Goal: Task Accomplishment & Management: Manage account settings

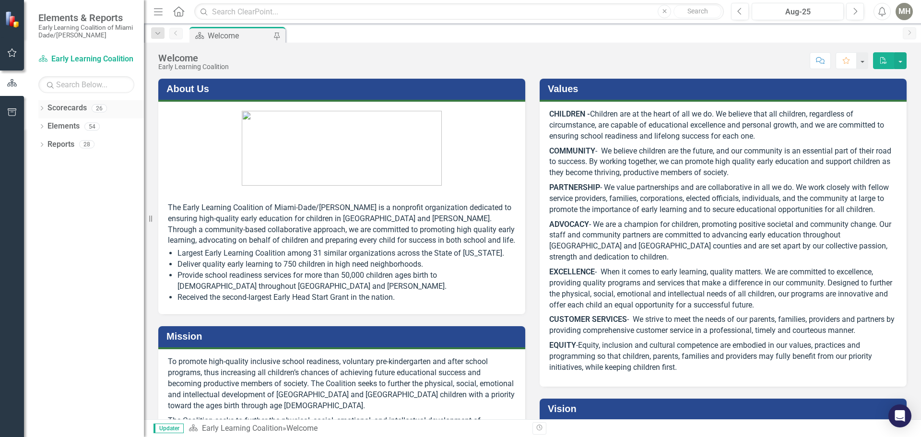
click at [41, 108] on icon "Dropdown" at bounding box center [41, 109] width 7 height 5
click at [47, 126] on icon "Dropdown" at bounding box center [46, 126] width 7 height 6
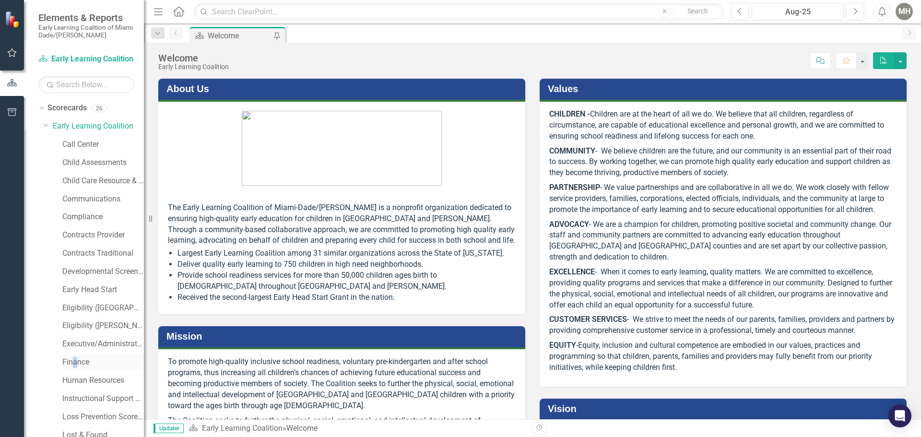
click at [76, 357] on div "Finance" at bounding box center [103, 363] width 82 height 16
click at [70, 359] on link "Finance" at bounding box center [103, 362] width 82 height 11
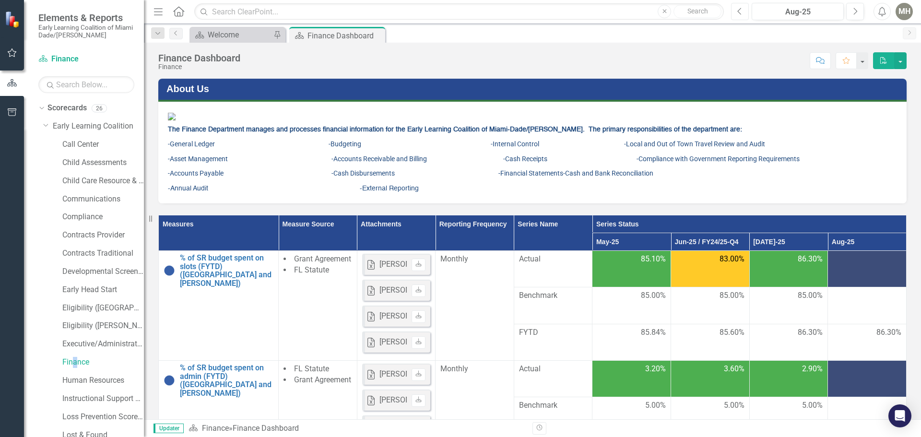
click at [739, 12] on icon "Previous" at bounding box center [740, 11] width 5 height 9
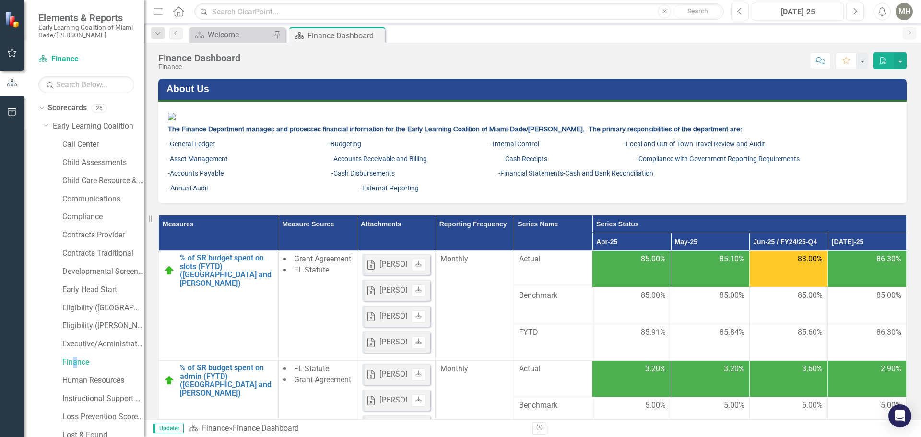
click at [734, 8] on button "Previous" at bounding box center [740, 11] width 18 height 17
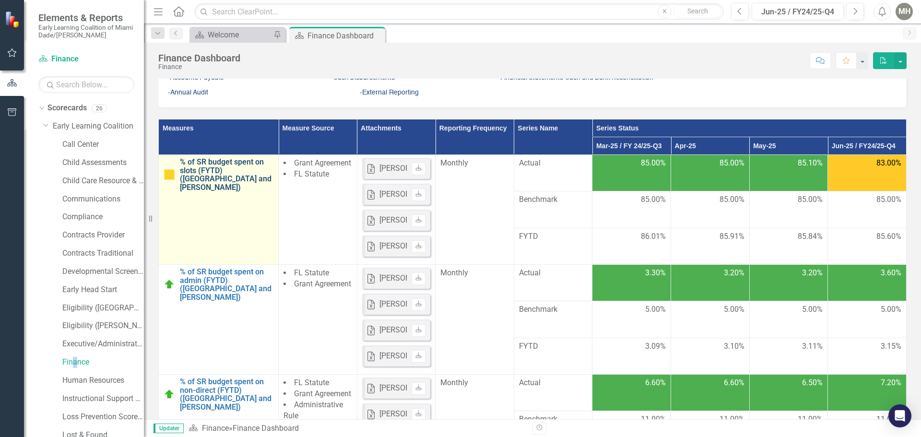
click at [227, 191] on link "% of SR budget spent on slots (FYTD) ([GEOGRAPHIC_DATA] and [PERSON_NAME])" at bounding box center [227, 175] width 94 height 34
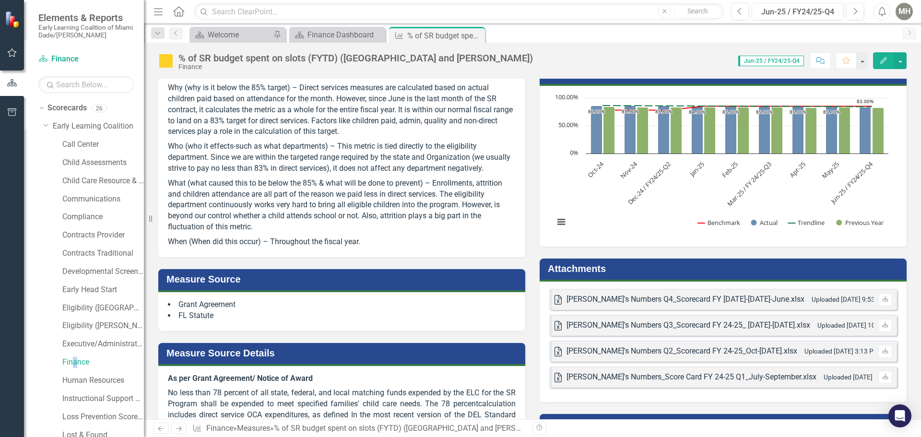
scroll to position [127, 0]
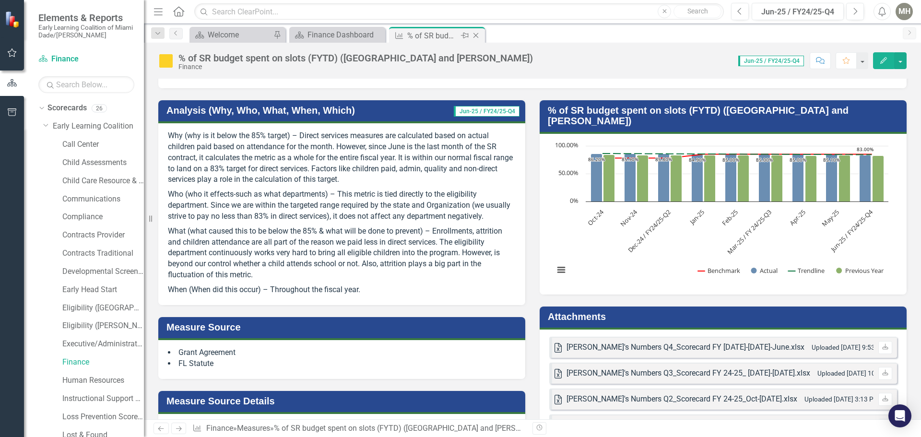
click at [475, 36] on icon "Close" at bounding box center [476, 36] width 10 height 8
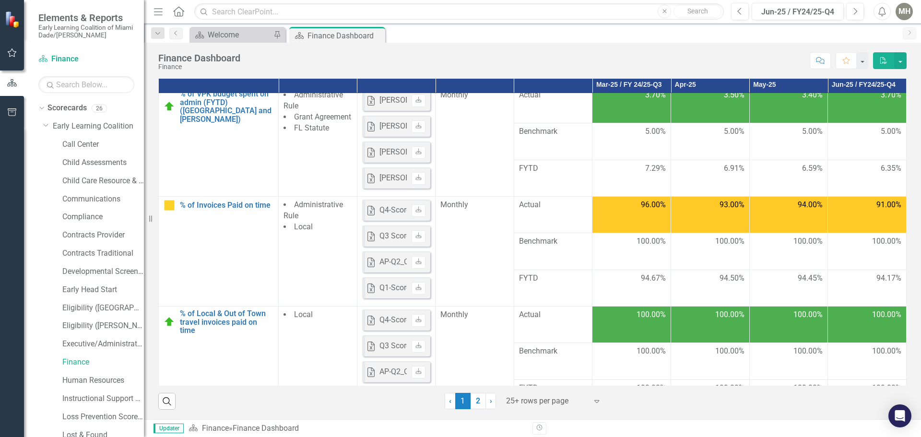
scroll to position [437, 0]
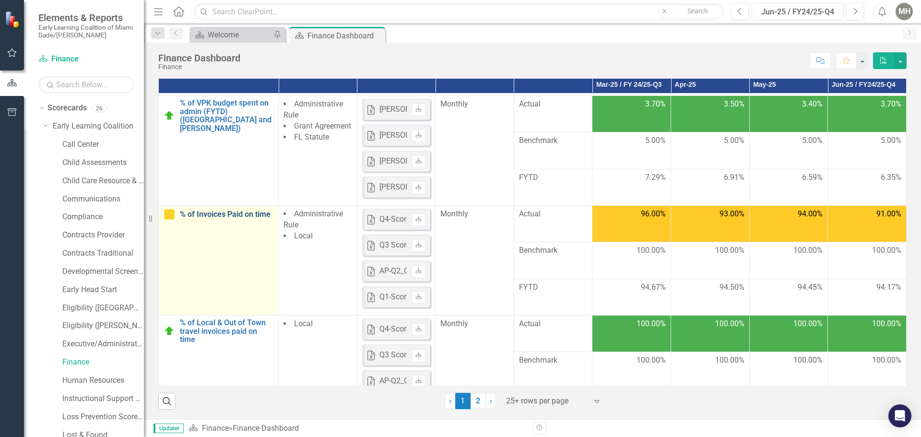
click at [218, 215] on link "% of Invoices Paid on time" at bounding box center [227, 214] width 94 height 9
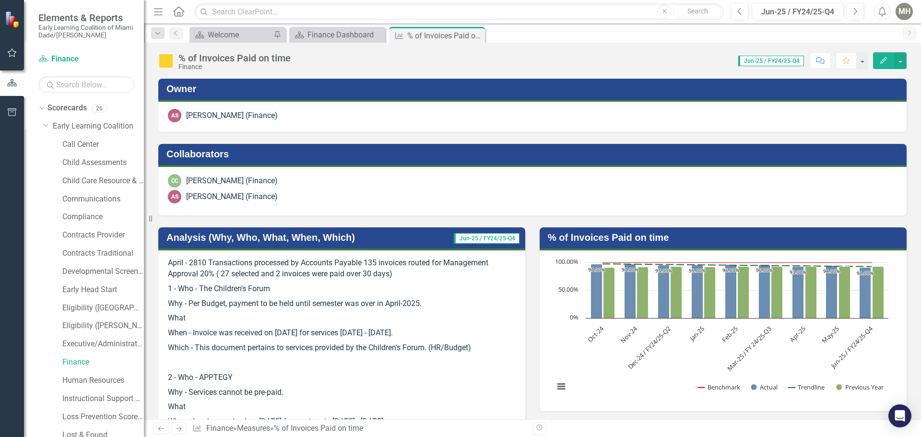
click at [275, 240] on h3 "Analysis (Why, Who, What, When, Which)" at bounding box center [298, 237] width 262 height 11
click at [275, 238] on h3 "Analysis (Why, Who, What, When, Which)" at bounding box center [298, 237] width 262 height 11
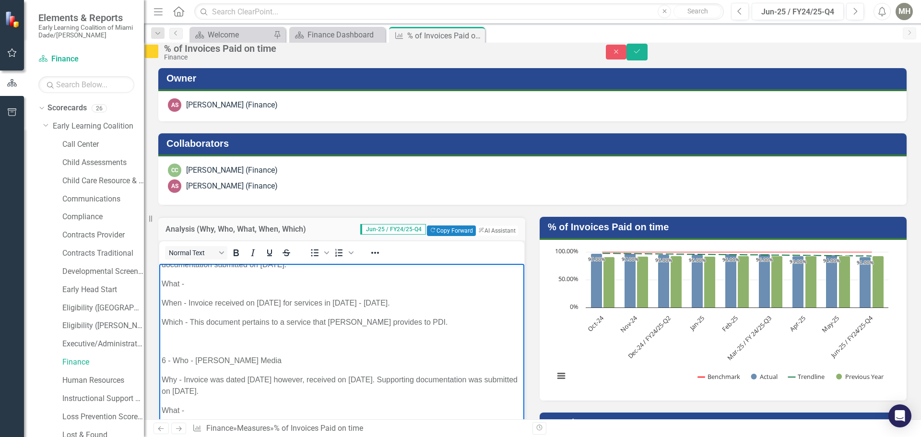
scroll to position [605, 0]
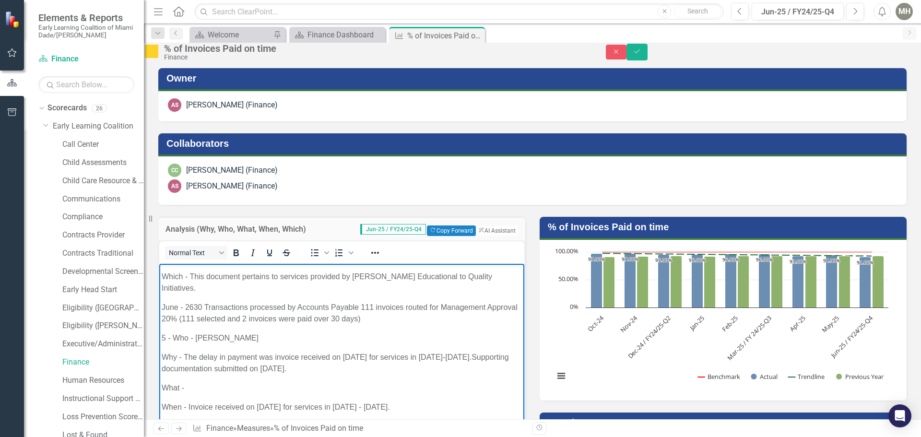
drag, startPoint x: 497, startPoint y: 288, endPoint x: 687, endPoint y: 667, distance: 423.6
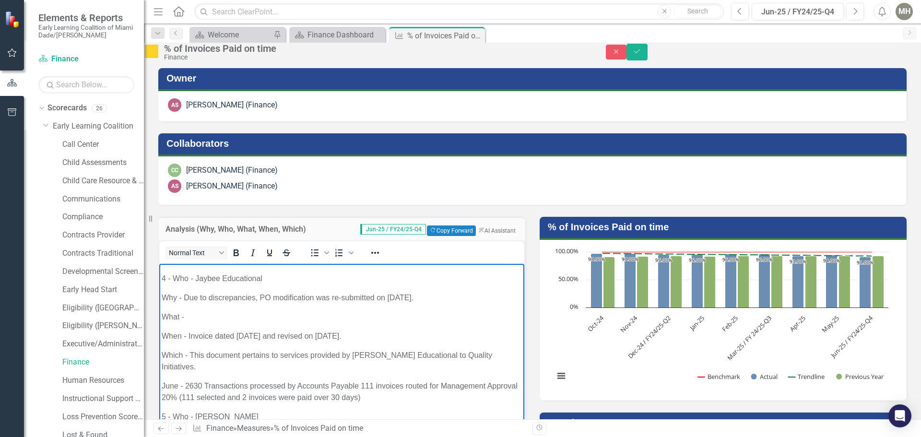
scroll to position [386, 0]
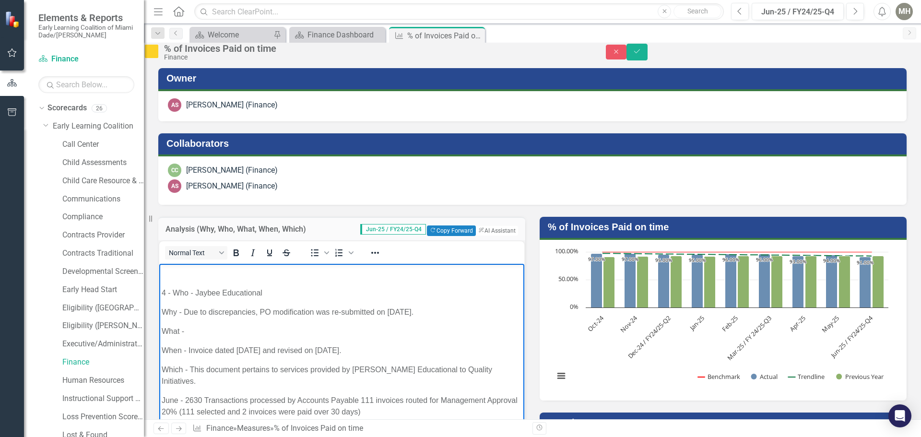
click at [254, 234] on h3 "Analysis (Why, Who, What, When, Which)" at bounding box center [249, 229] width 166 height 9
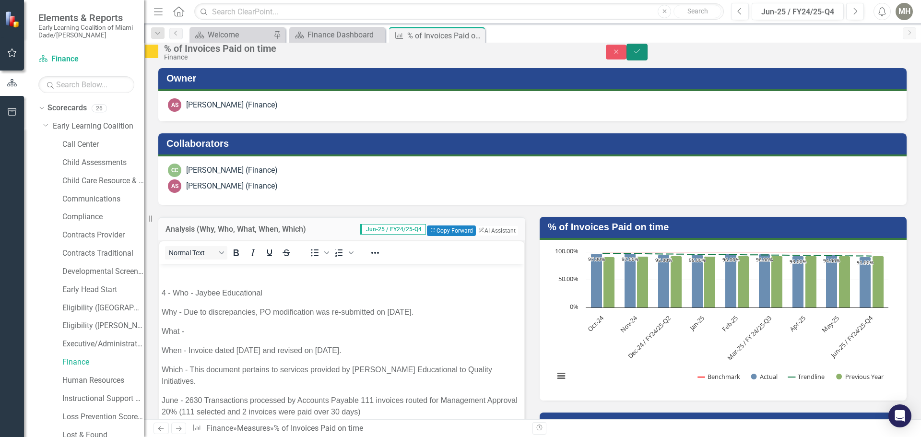
click at [648, 52] on button "Save" at bounding box center [637, 52] width 21 height 17
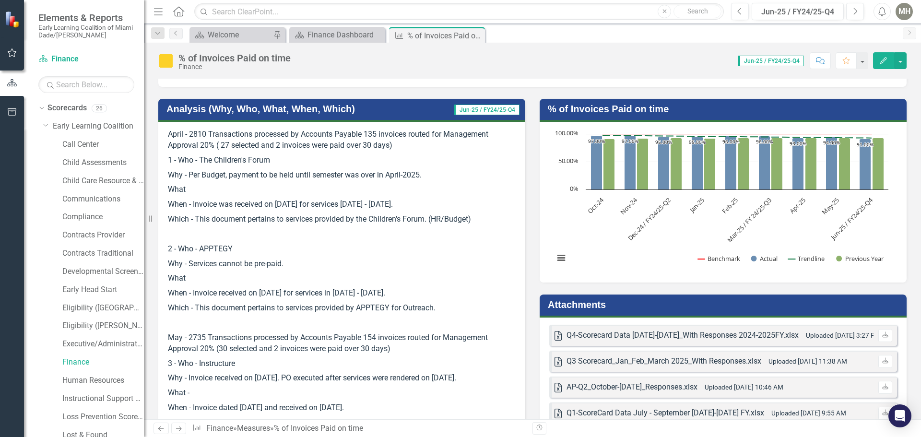
scroll to position [155, 0]
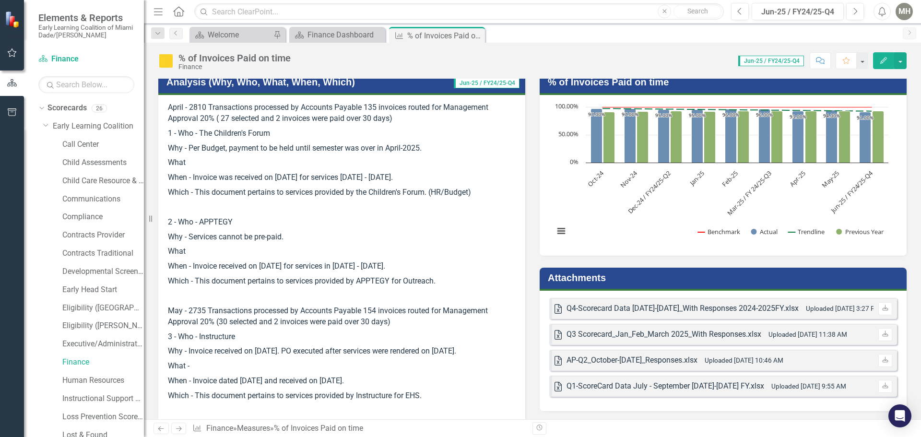
click at [617, 306] on div "Q4-Scorecard Data [DATE]-[DATE]_With Responses 2024-2025FY.xlsx" at bounding box center [683, 308] width 232 height 11
click at [616, 306] on div "Q4-Scorecard Data [DATE]-[DATE]_With Responses 2024-2025FY.xlsx" at bounding box center [683, 308] width 232 height 11
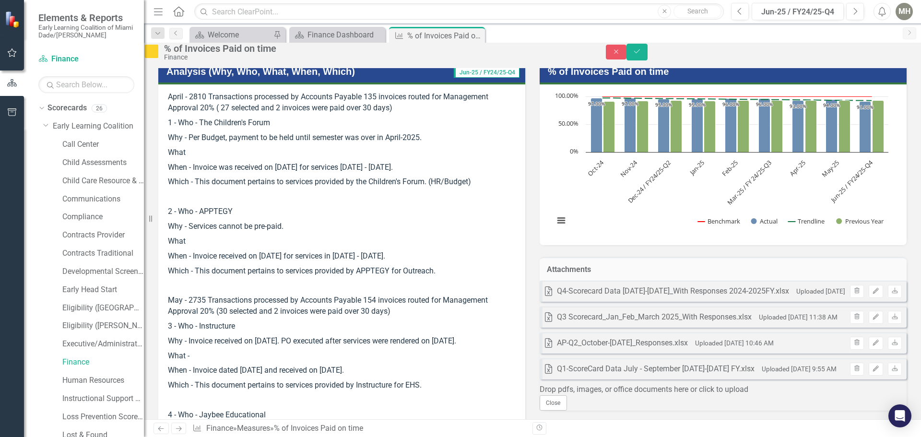
click at [742, 297] on div "Q4-Scorecard Data [DATE]-[DATE]_With Responses 2024-2025FY.xlsx" at bounding box center [673, 291] width 232 height 11
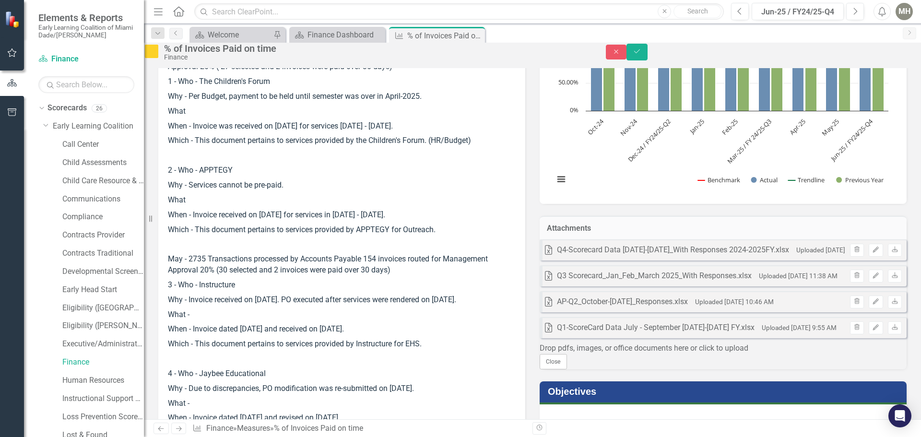
scroll to position [299, 0]
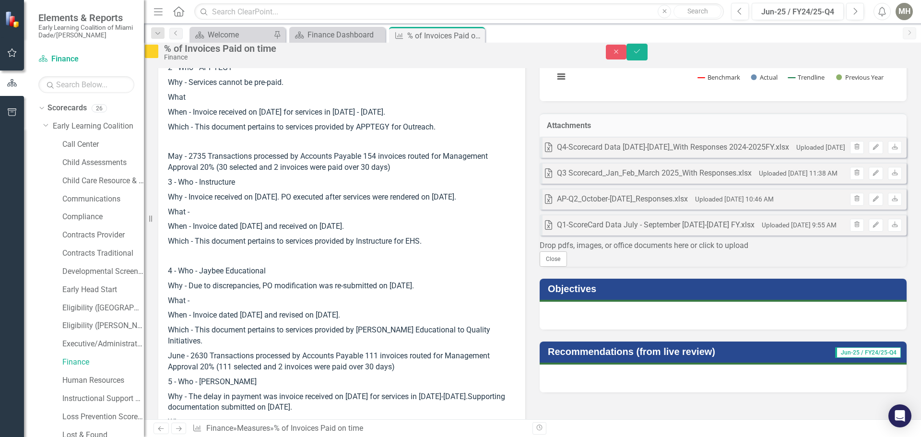
click at [699, 267] on div "Close" at bounding box center [723, 258] width 367 height 15
click at [498, 205] on p "Why - Invoice received on [DATE]. PO executed after services were rendered on […" at bounding box center [342, 197] width 348 height 15
click at [642, 55] on icon "Save" at bounding box center [637, 51] width 9 height 7
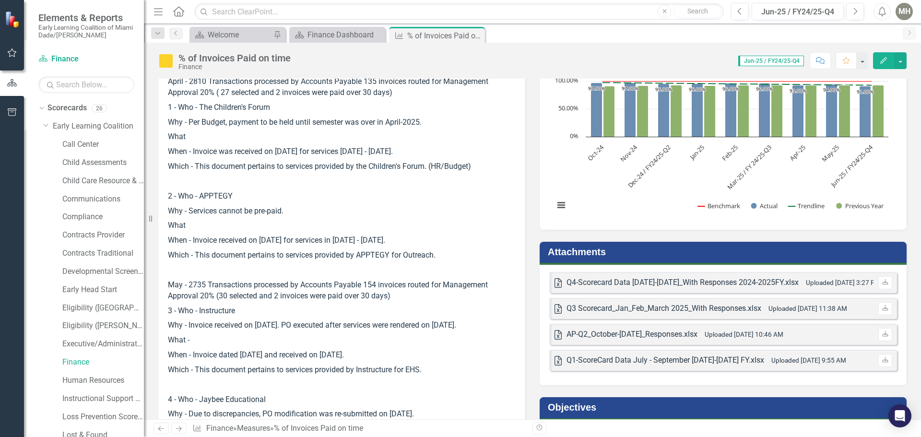
scroll to position [240, 0]
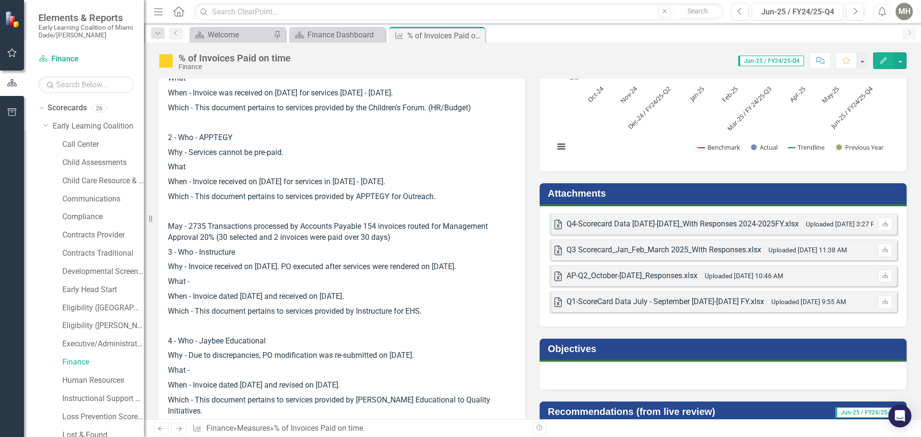
click at [628, 221] on div "Q4-Scorecard Data [DATE]-[DATE]_With Responses 2024-2025FY.xlsx" at bounding box center [683, 224] width 232 height 11
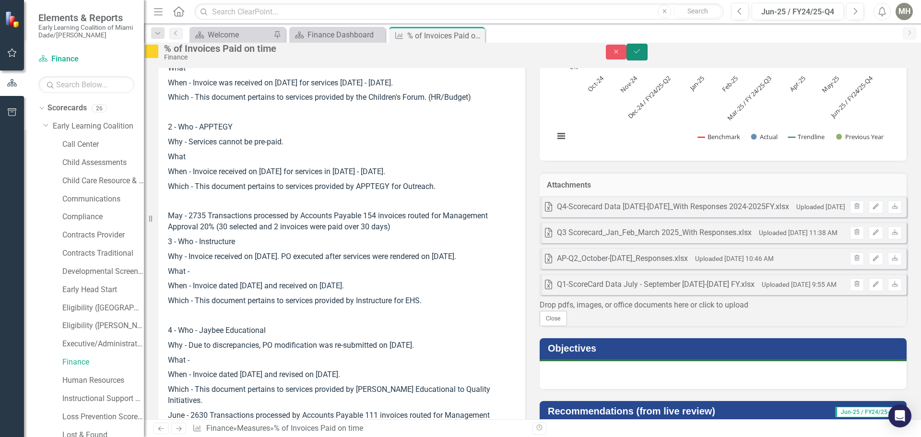
click at [642, 55] on icon "Save" at bounding box center [637, 51] width 9 height 7
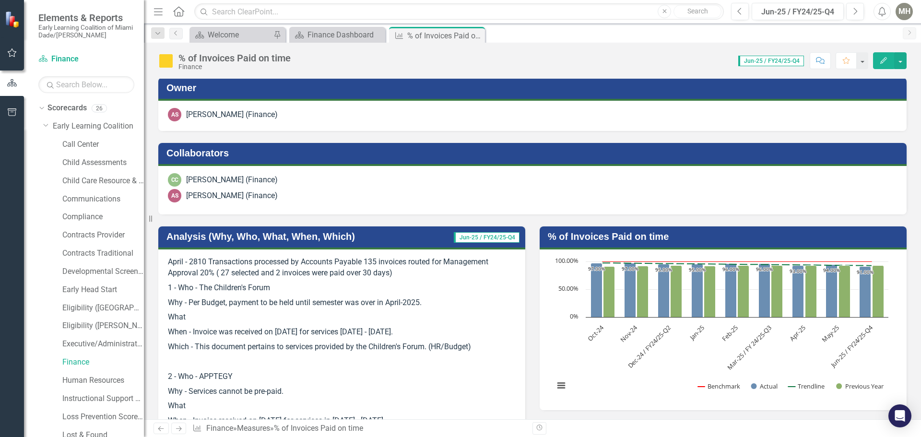
scroll to position [0, 0]
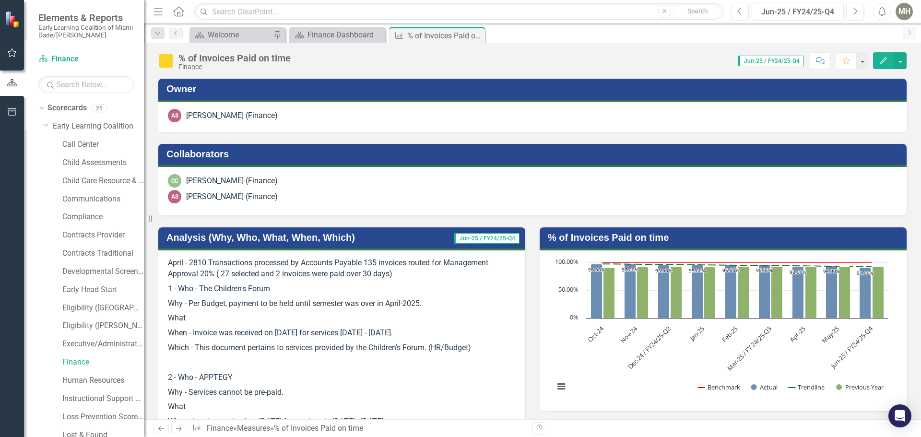
click at [268, 238] on h3 "Analysis (Why, Who, What, When, Which)" at bounding box center [298, 237] width 262 height 11
click at [275, 239] on h3 "Analysis (Why, Who, What, When, Which)" at bounding box center [298, 237] width 262 height 11
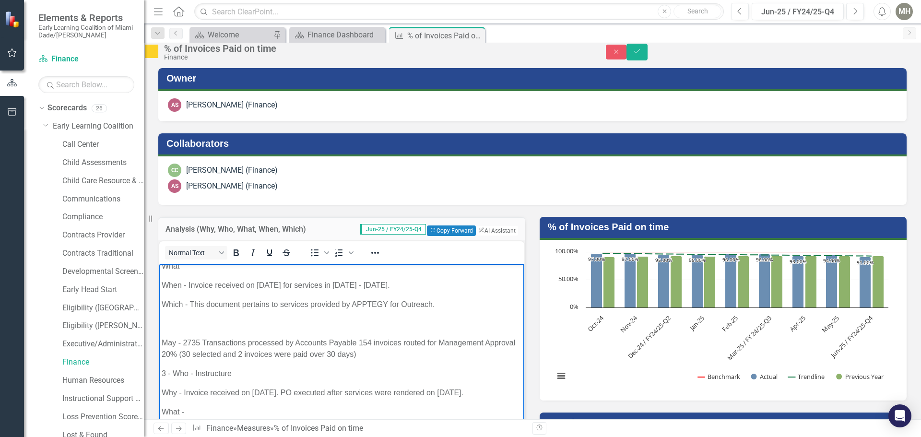
scroll to position [225, 0]
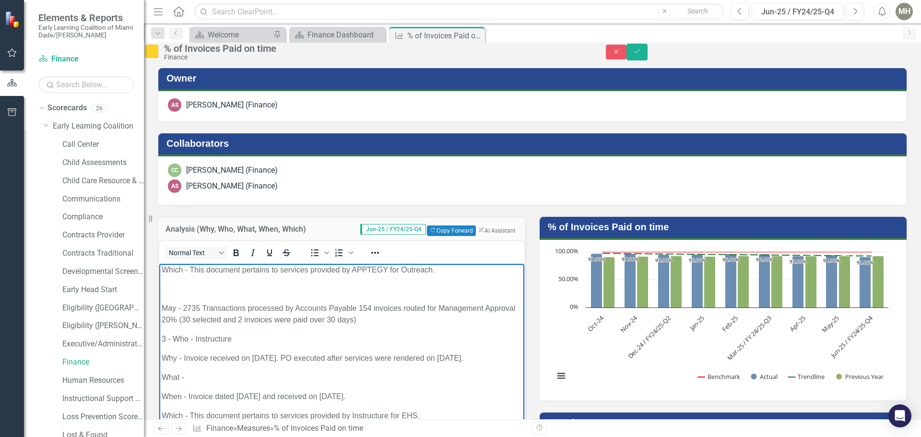
drag, startPoint x: 496, startPoint y: 286, endPoint x: 982, endPoint y: 444, distance: 511.7
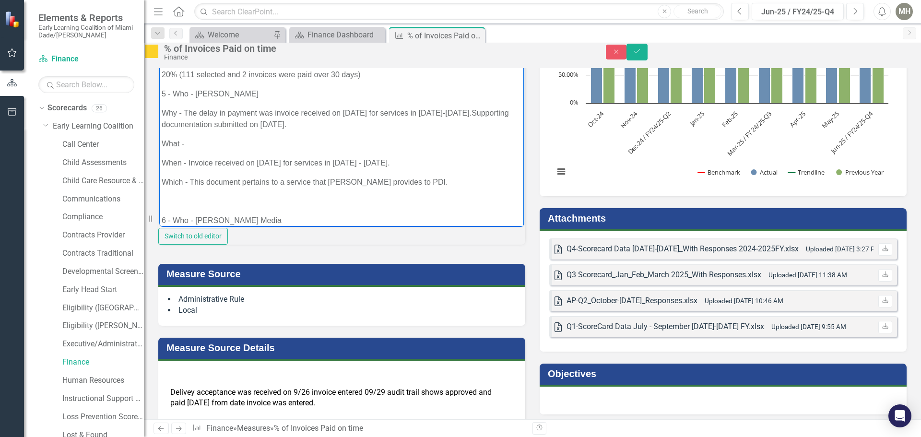
scroll to position [482, 0]
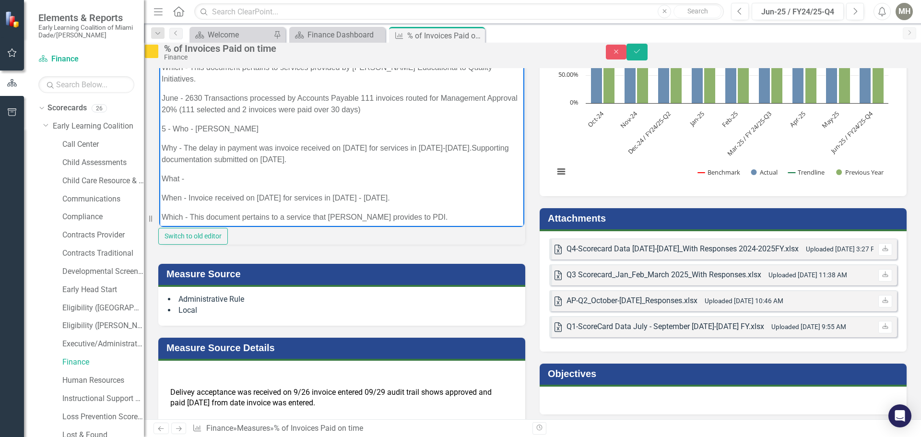
drag, startPoint x: 500, startPoint y: 125, endPoint x: 682, endPoint y: 257, distance: 224.6
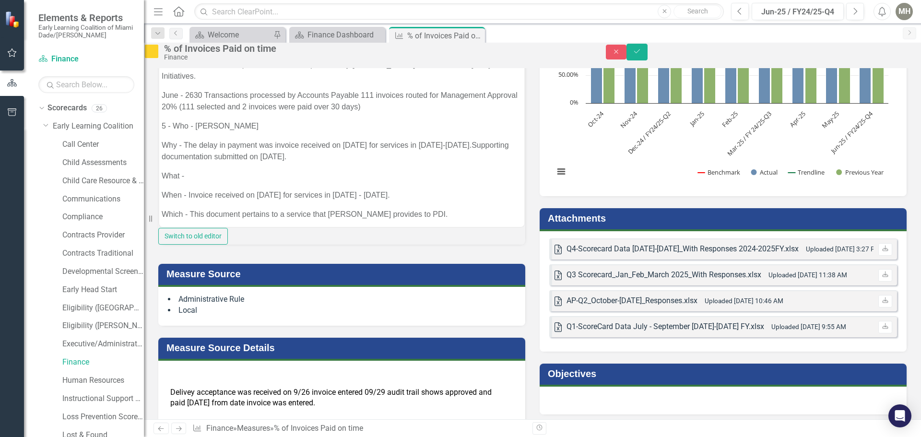
drag, startPoint x: 512, startPoint y: 204, endPoint x: 512, endPoint y: 198, distance: 6.2
click at [512, 198] on div "Normal Text To open the popup, press Shift+Enter To open the popup, press Shift…" at bounding box center [341, 132] width 367 height 192
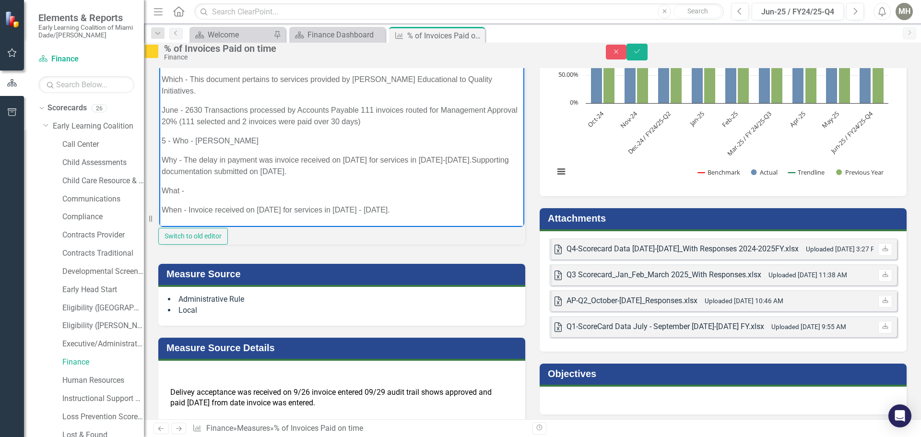
scroll to position [440, 0]
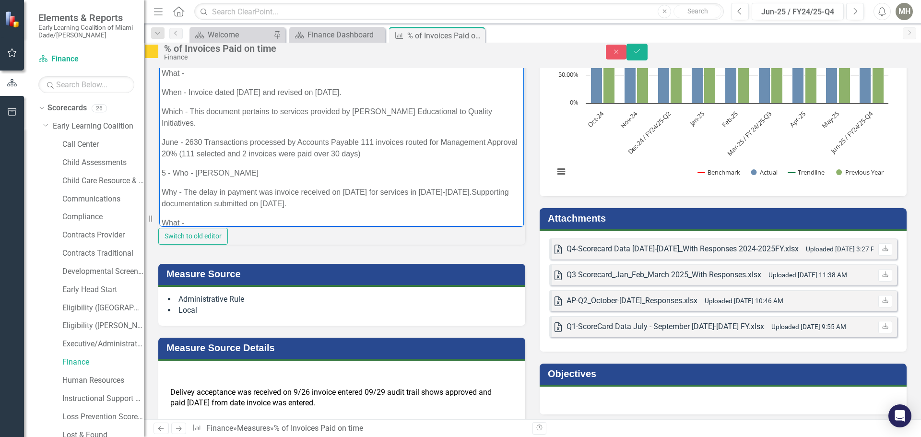
click at [399, 142] on p "June - 2630 Transactions processed by Accounts Payable 111 invoices routed for …" at bounding box center [342, 147] width 360 height 23
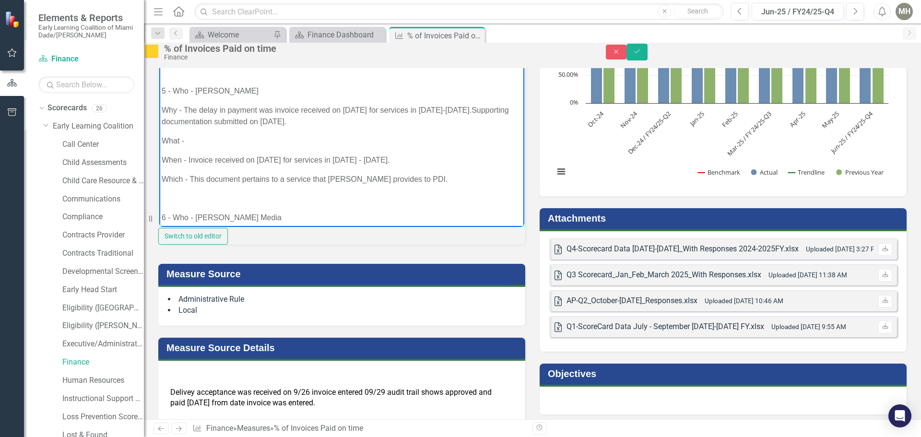
scroll to position [546, 0]
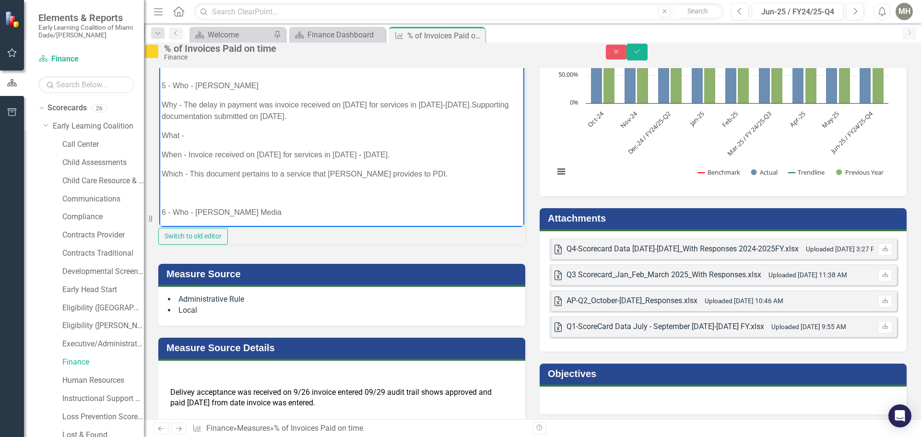
drag, startPoint x: 498, startPoint y: 170, endPoint x: 676, endPoint y: 272, distance: 205.5
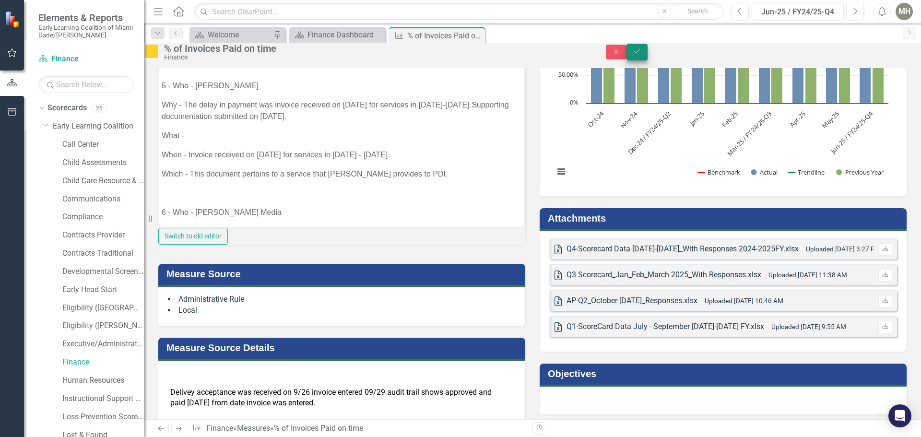
click at [642, 55] on icon "Save" at bounding box center [637, 51] width 9 height 7
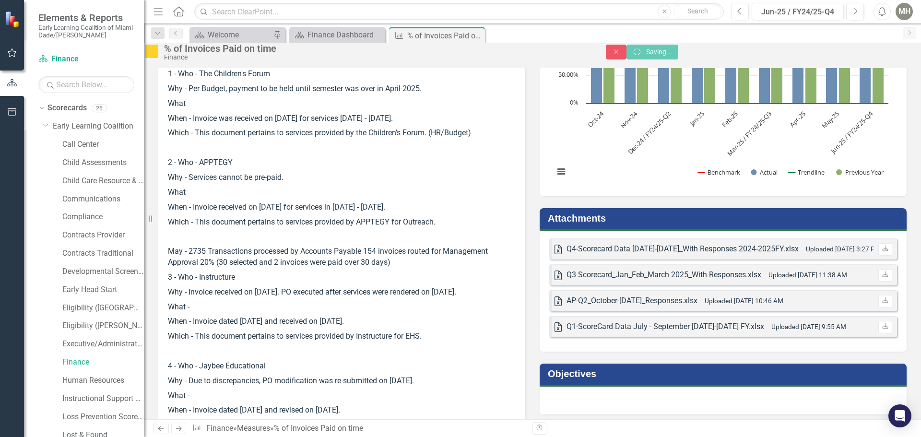
scroll to position [204, 0]
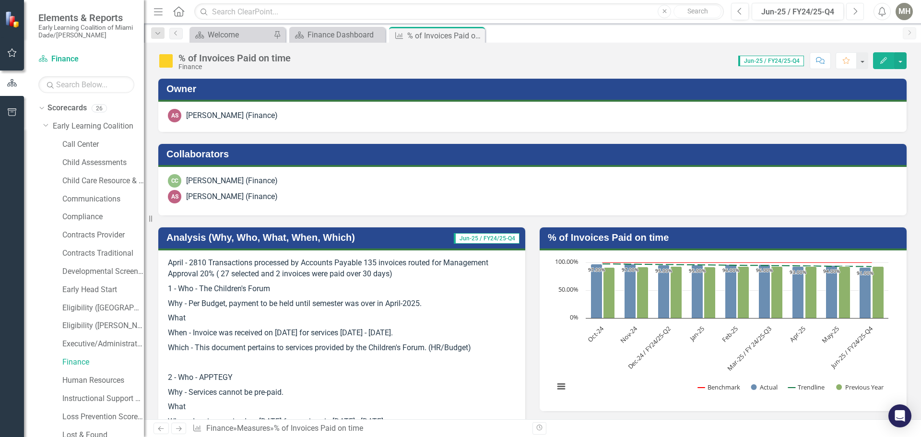
click at [859, 11] on button "Next" at bounding box center [855, 11] width 18 height 17
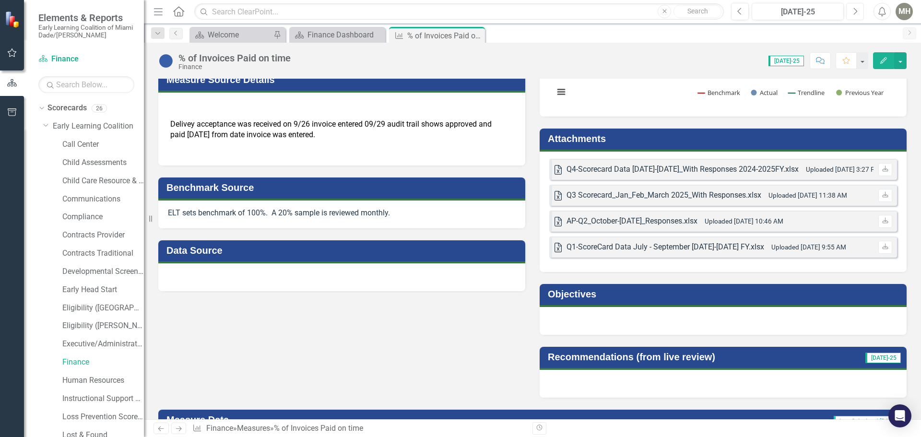
scroll to position [48, 0]
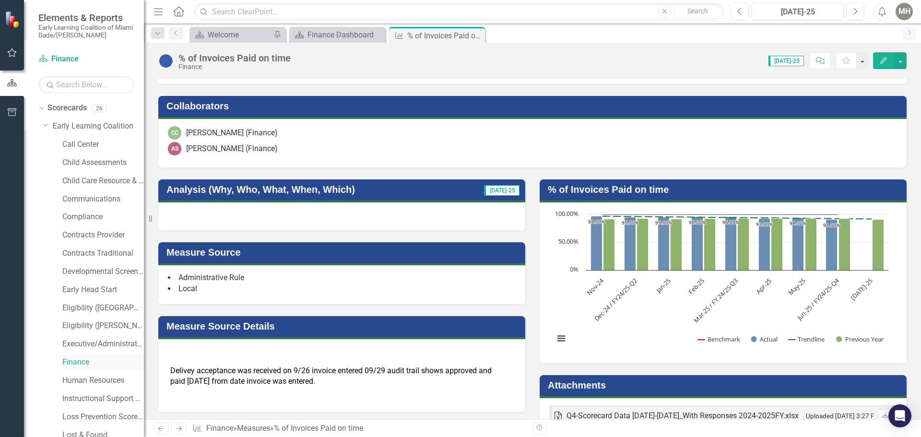
click at [73, 361] on link "Finance" at bounding box center [103, 362] width 82 height 11
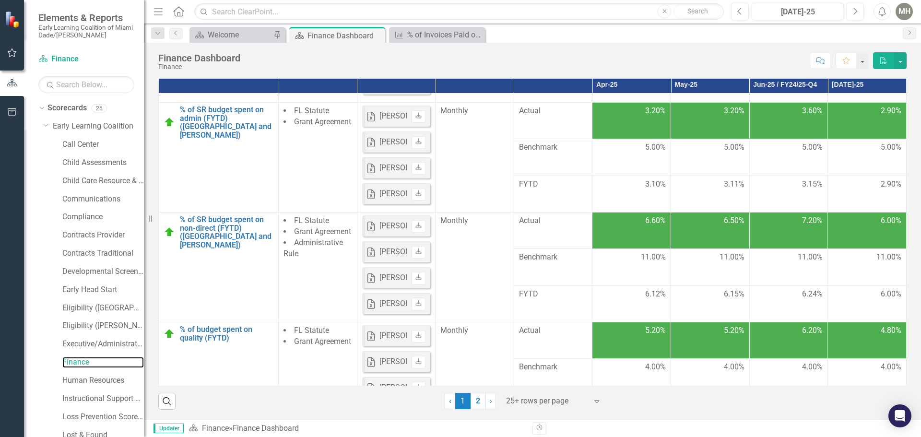
scroll to position [90, 0]
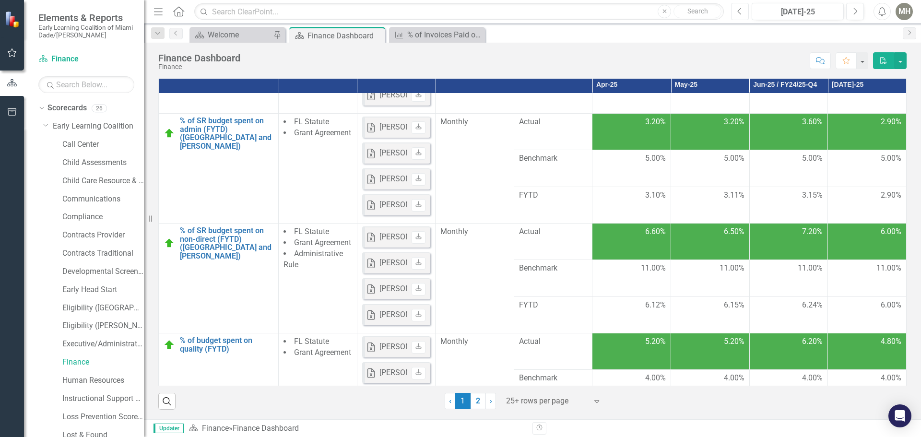
click at [744, 6] on button "Previous" at bounding box center [740, 11] width 18 height 17
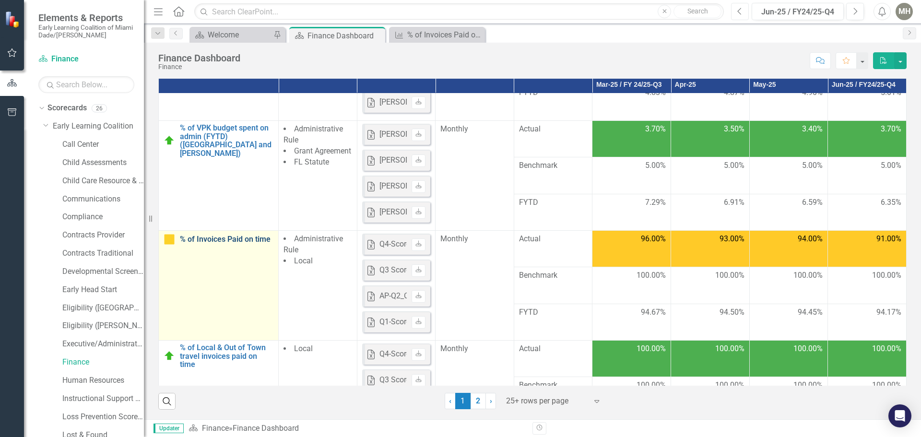
scroll to position [432, 0]
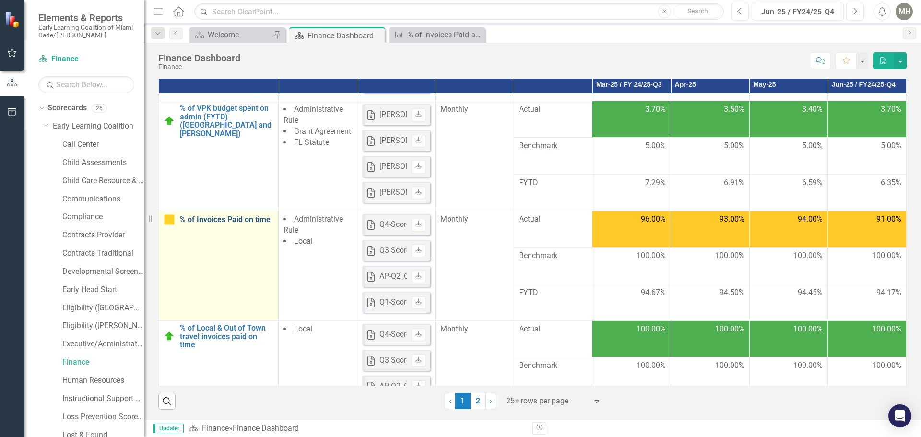
click at [220, 217] on link "% of Invoices Paid on time" at bounding box center [227, 219] width 94 height 9
